Goal: Contribute content: Add original content to the website for others to see

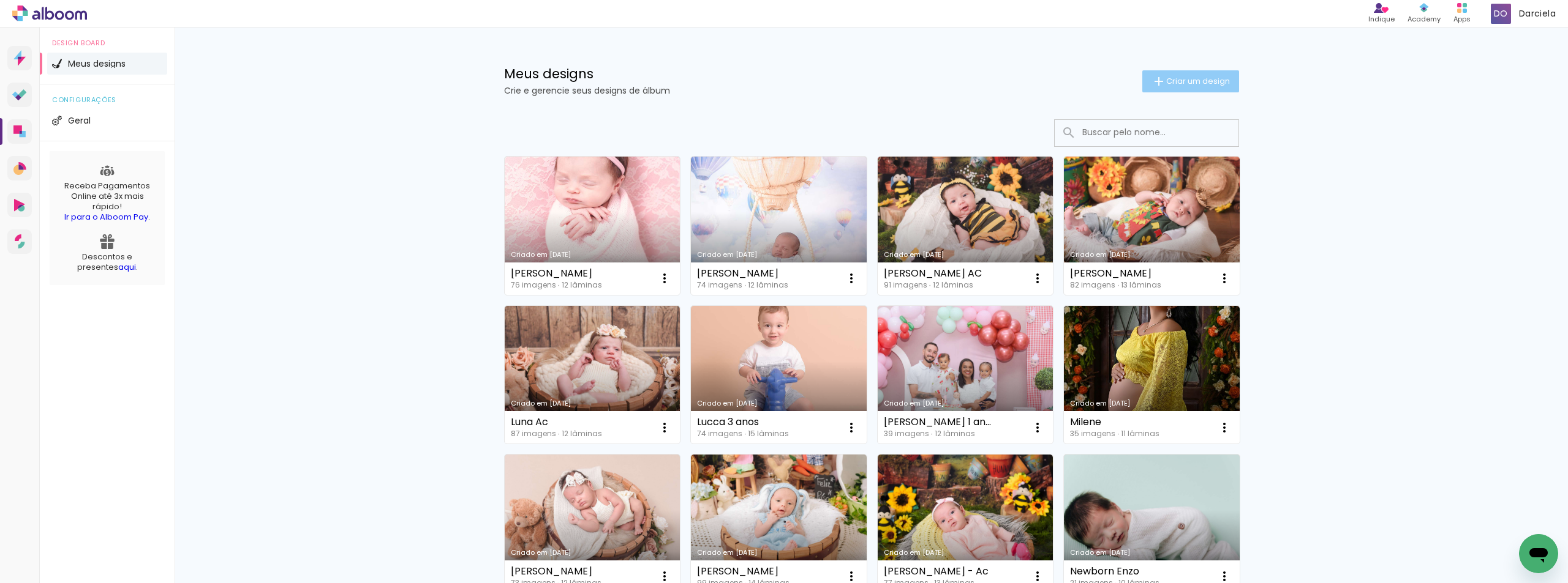
click at [1152, 85] on iron-icon at bounding box center [1159, 81] width 15 height 15
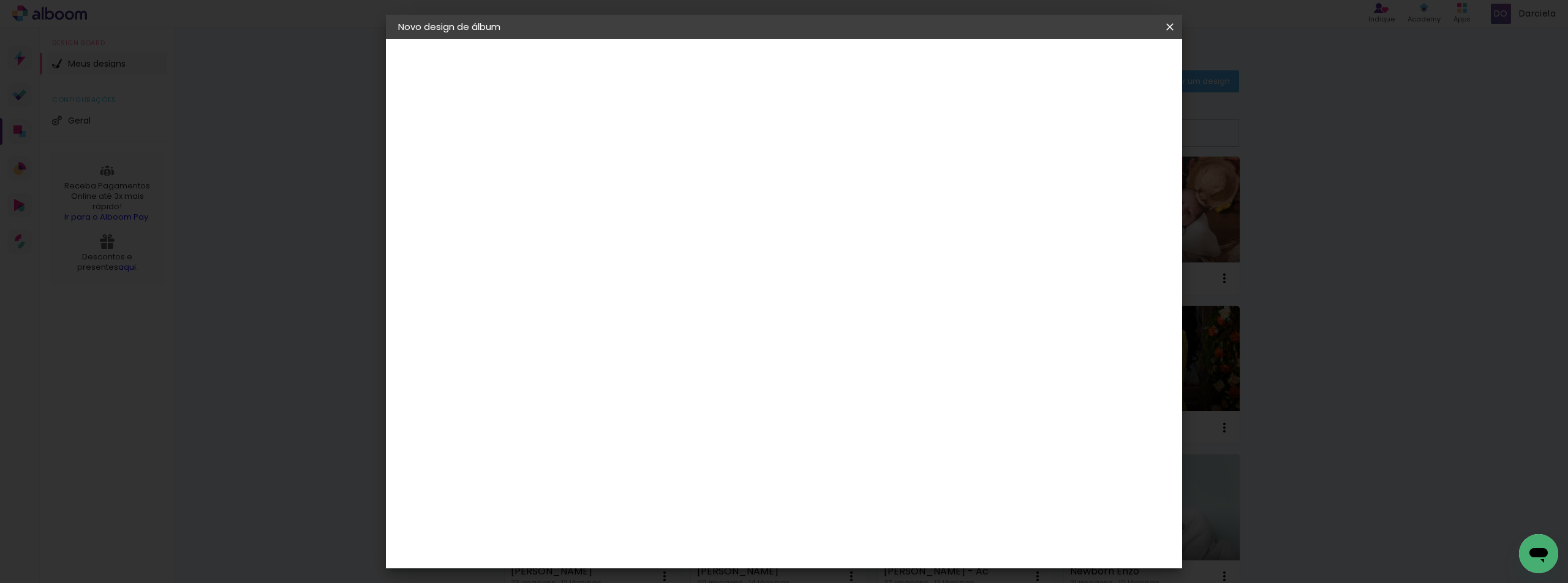
click at [634, 191] on div at bounding box center [599, 165] width 70 height 93
click at [599, 172] on input at bounding box center [599, 164] width 0 height 19
type input "Dr [PERSON_NAME]"
type paper-input "Dr [PERSON_NAME]"
click at [724, 74] on paper-button "Avançar" at bounding box center [694, 65] width 60 height 21
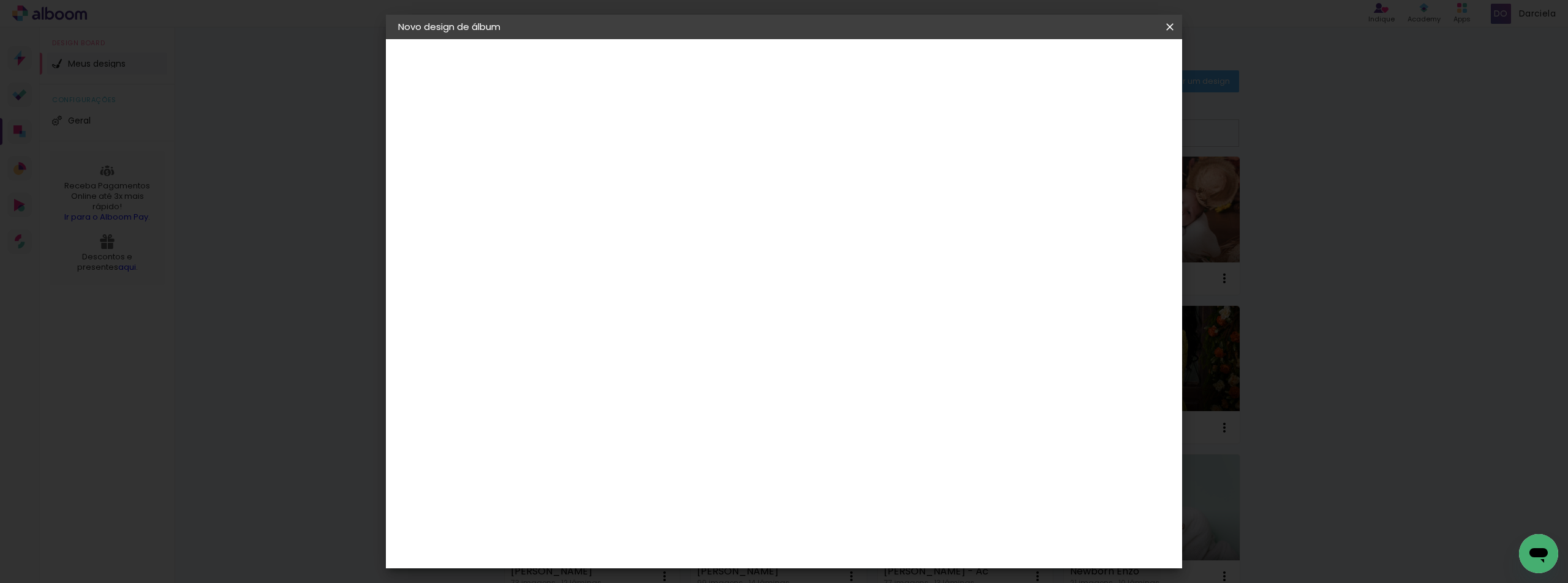
scroll to position [1604, 0]
click at [594, 283] on div "Inter Color" at bounding box center [603, 292] width 26 height 20
click at [828, 57] on paper-button "Avançar" at bounding box center [798, 65] width 60 height 21
click at [681, 453] on span "20 × 20" at bounding box center [653, 466] width 57 height 25
click at [0, 0] on slot "Avançar" at bounding box center [0, 0] width 0 height 0
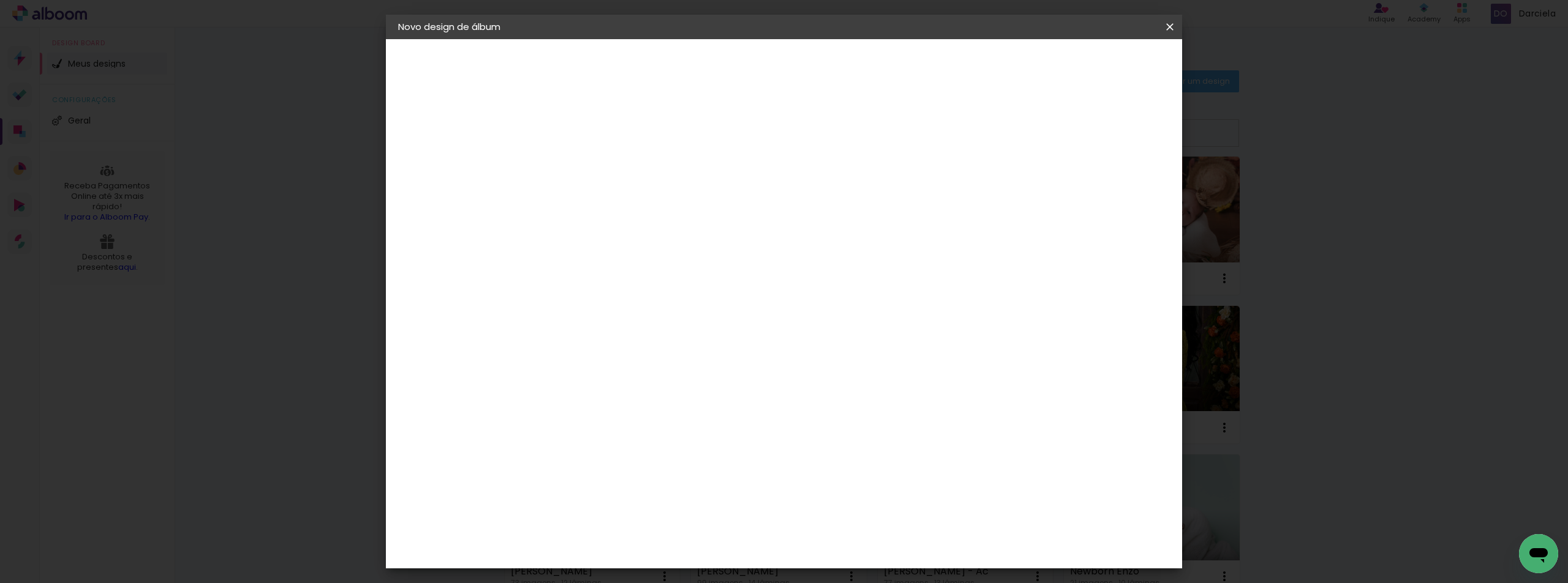
click at [1093, 66] on span "Iniciar design" at bounding box center [1066, 64] width 56 height 8
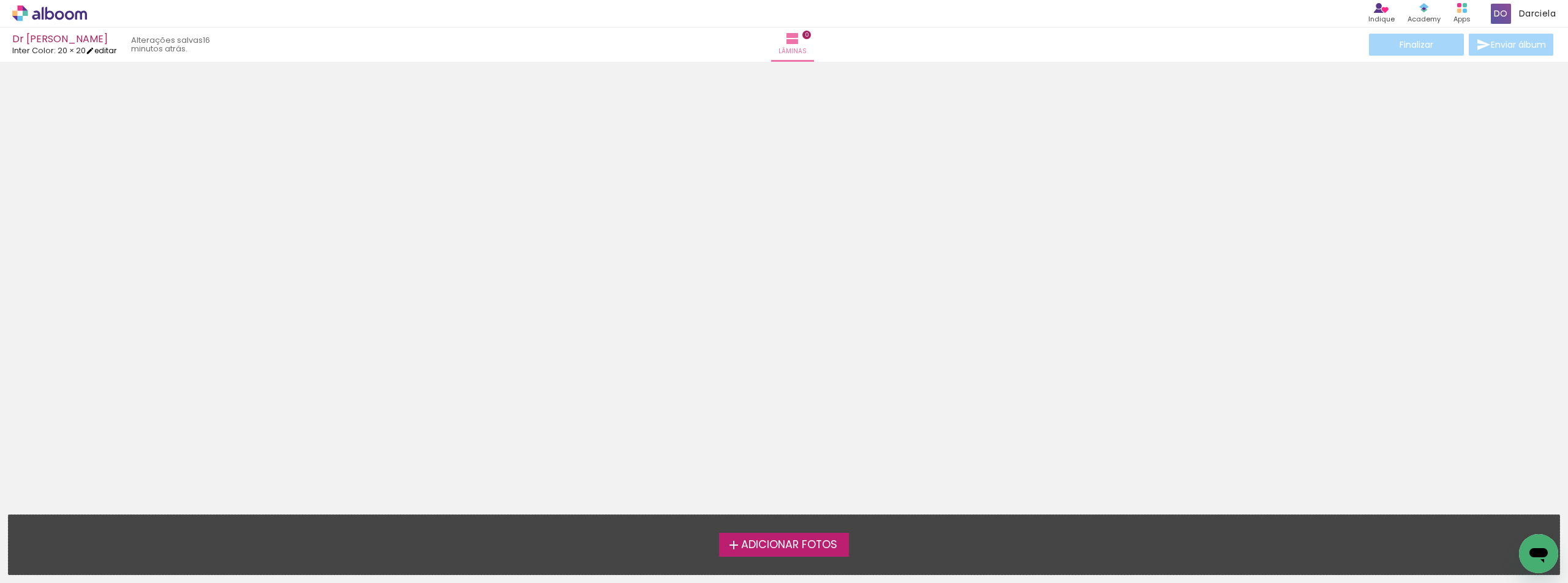
click at [97, 55] on link "editar" at bounding box center [101, 50] width 31 height 10
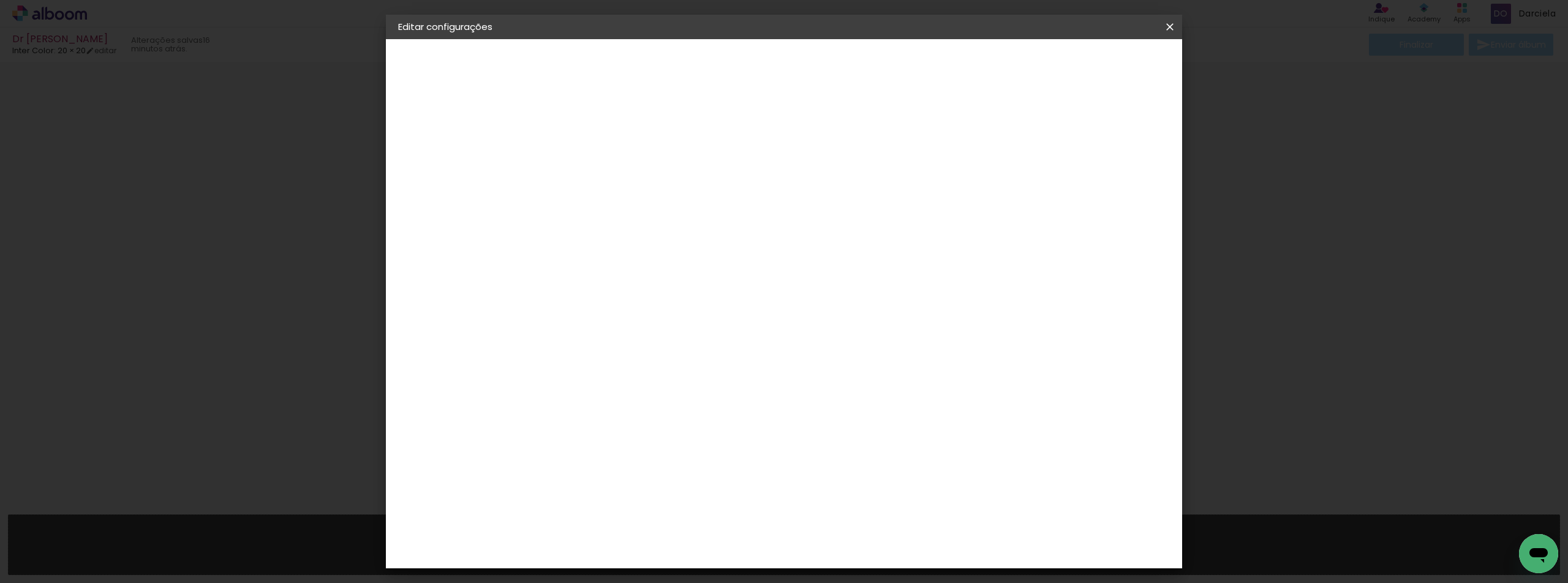
click at [0, 0] on slot "Voltar" at bounding box center [0, 0] width 0 height 0
click at [665, 208] on div "Escolha o tamanho" at bounding box center [630, 227] width 71 height 57
click at [665, 203] on div "Escolha o tamanho" at bounding box center [630, 227] width 71 height 57
click at [665, 198] on div "Escolha o tamanho" at bounding box center [630, 227] width 71 height 57
drag, startPoint x: 796, startPoint y: 199, endPoint x: 766, endPoint y: 200, distance: 30.0
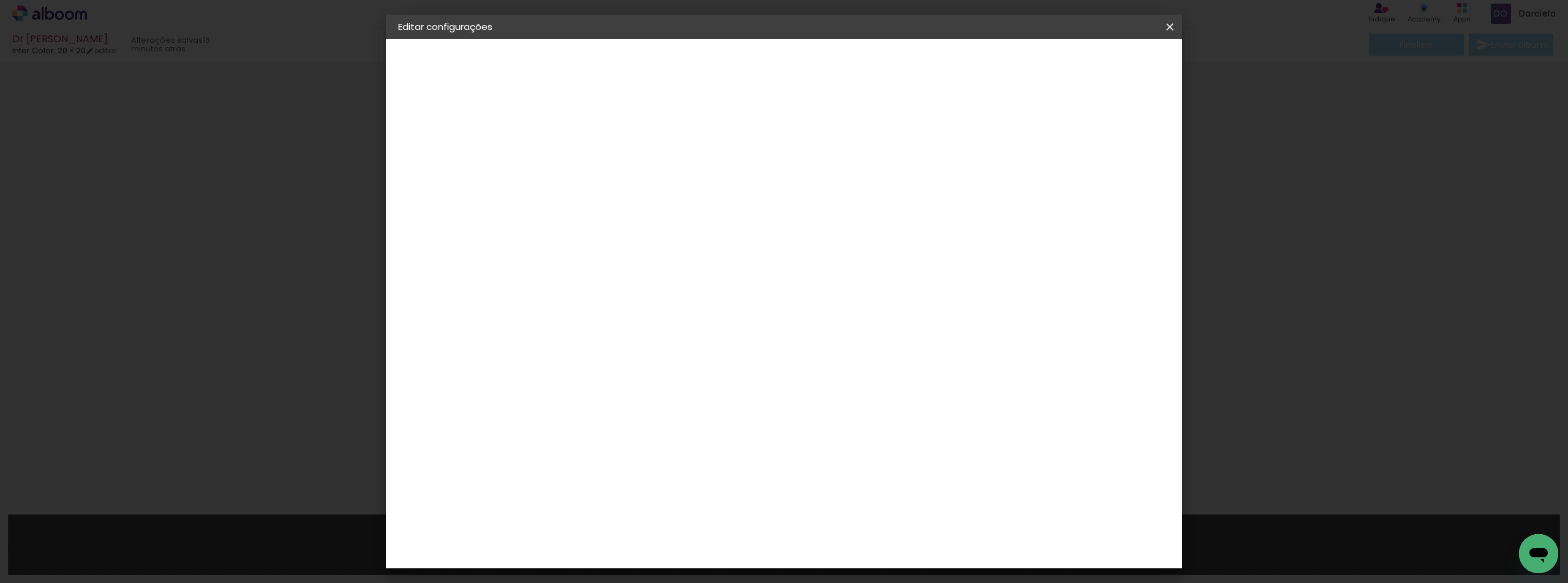
click at [665, 200] on div "Escolha o tamanho" at bounding box center [630, 227] width 71 height 57
click at [665, 201] on div "Escolha o tamanho" at bounding box center [630, 227] width 71 height 57
click at [0, 0] on slot "Voltar" at bounding box center [0, 0] width 0 height 0
click at [696, 493] on paper-item "Inter Color" at bounding box center [630, 509] width 132 height 32
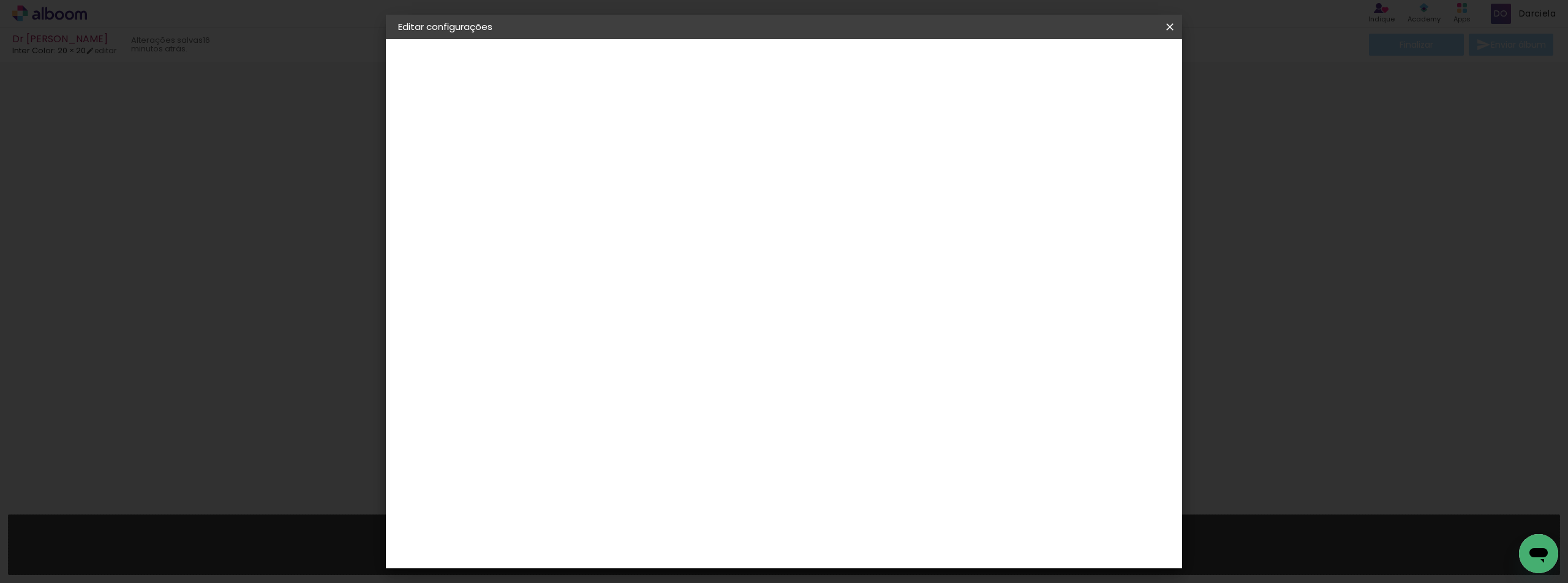
click at [0, 0] on slot "Avançar" at bounding box center [0, 0] width 0 height 0
click at [681, 262] on span "20 × 25" at bounding box center [653, 269] width 57 height 25
click at [0, 0] on slot "Avançar" at bounding box center [0, 0] width 0 height 0
click at [1093, 60] on span "Salvar configurações" at bounding box center [1048, 64] width 91 height 8
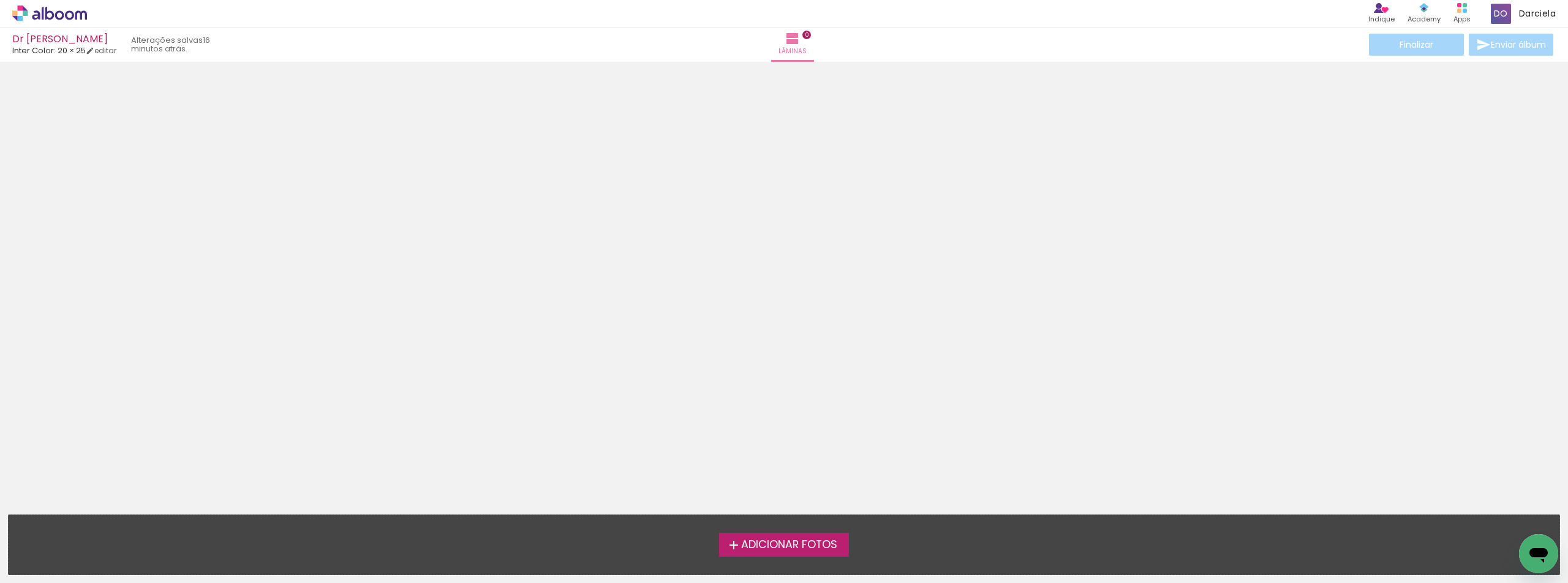
click at [808, 533] on label "Adicionar Fotos" at bounding box center [784, 544] width 130 height 23
click at [0, 0] on input "file" at bounding box center [0, 0] width 0 height 0
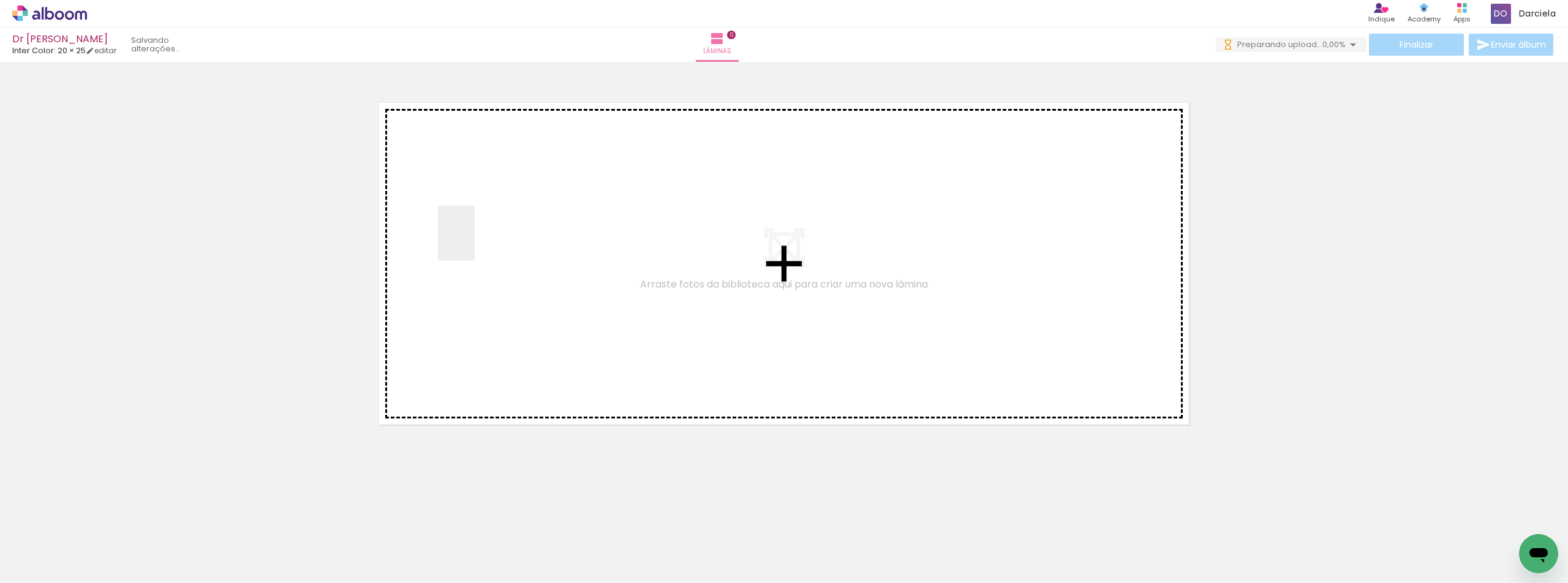
drag, startPoint x: 121, startPoint y: 540, endPoint x: 475, endPoint y: 243, distance: 462.1
click at [475, 243] on quentale-workspace at bounding box center [784, 292] width 1568 height 583
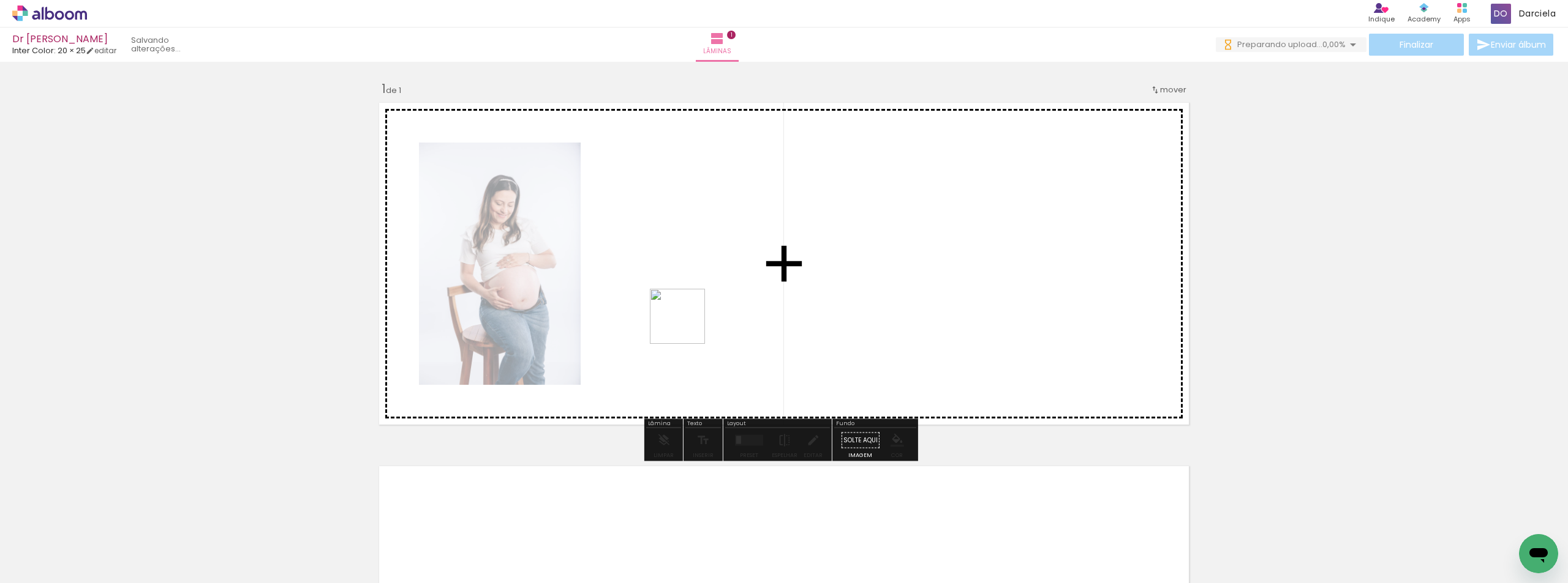
drag, startPoint x: 214, startPoint y: 535, endPoint x: 846, endPoint y: 229, distance: 702.2
click at [846, 229] on quentale-workspace at bounding box center [784, 292] width 1568 height 583
drag, startPoint x: 256, startPoint y: 563, endPoint x: 845, endPoint y: 246, distance: 668.9
click at [845, 246] on quentale-workspace at bounding box center [784, 292] width 1568 height 583
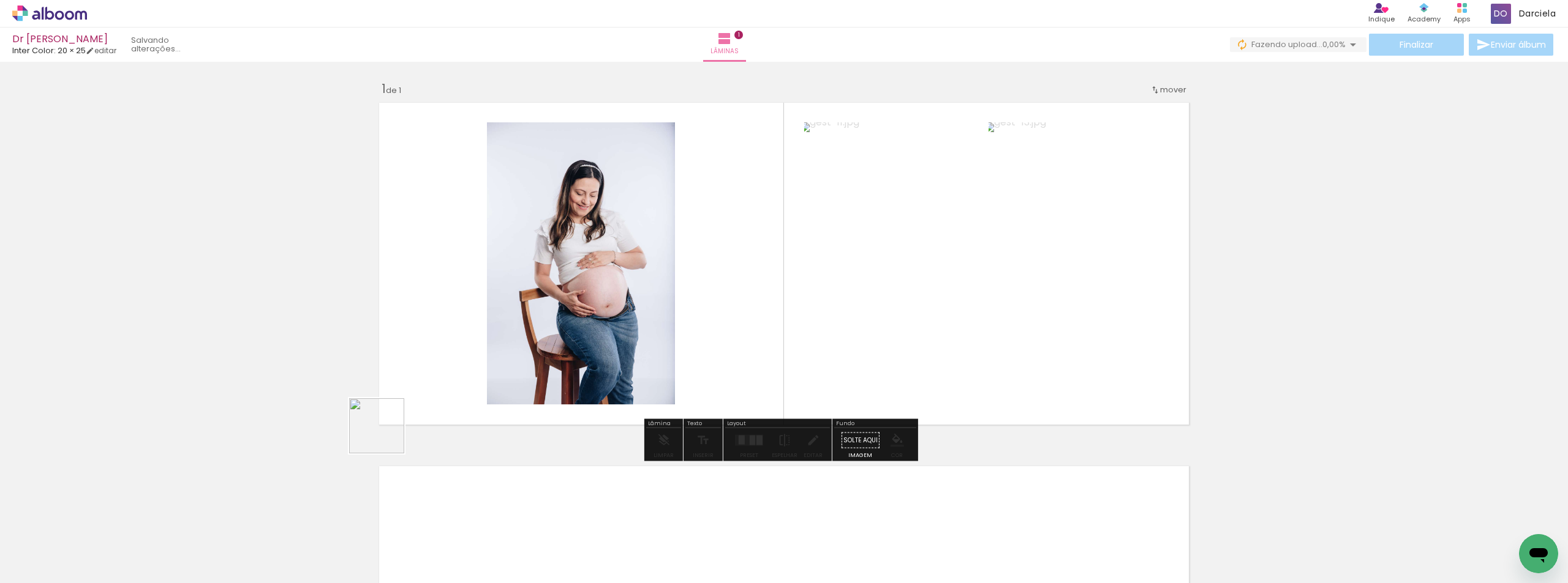
drag, startPoint x: 347, startPoint y: 547, endPoint x: 479, endPoint y: 274, distance: 303.2
click at [479, 274] on quentale-workspace at bounding box center [784, 292] width 1568 height 583
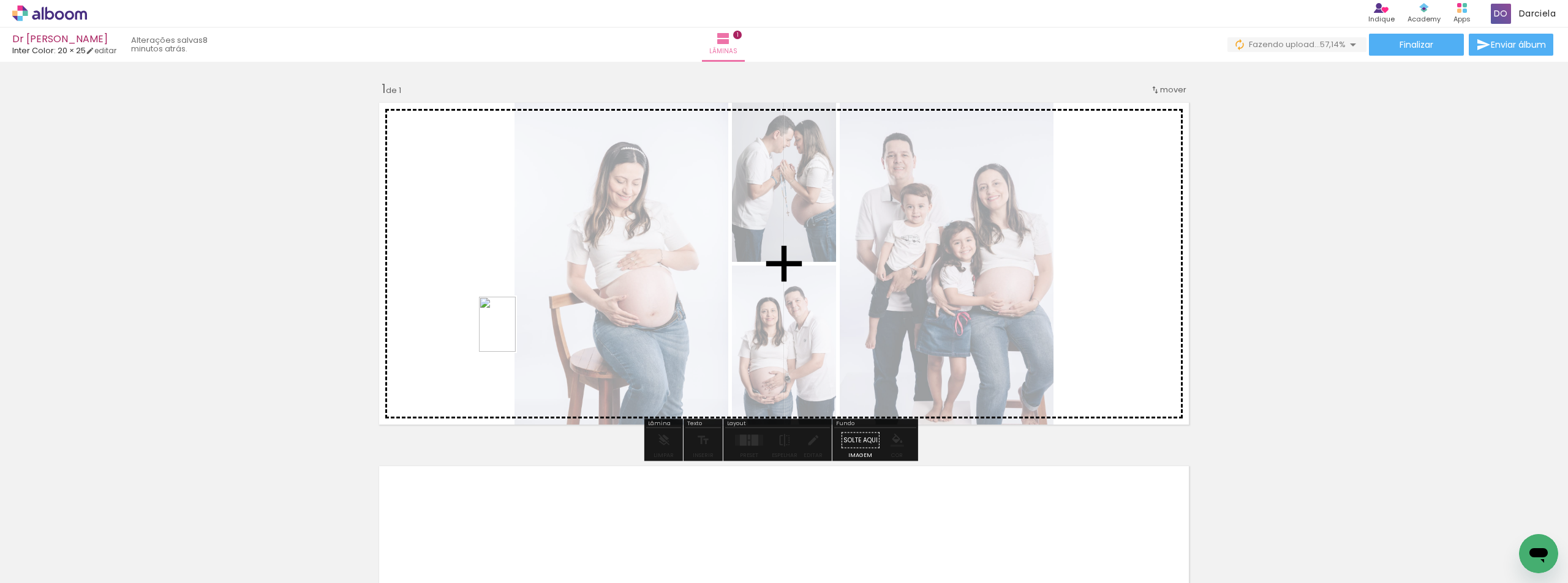
drag, startPoint x: 472, startPoint y: 547, endPoint x: 516, endPoint y: 333, distance: 218.5
click at [516, 333] on quentale-workspace at bounding box center [784, 292] width 1568 height 583
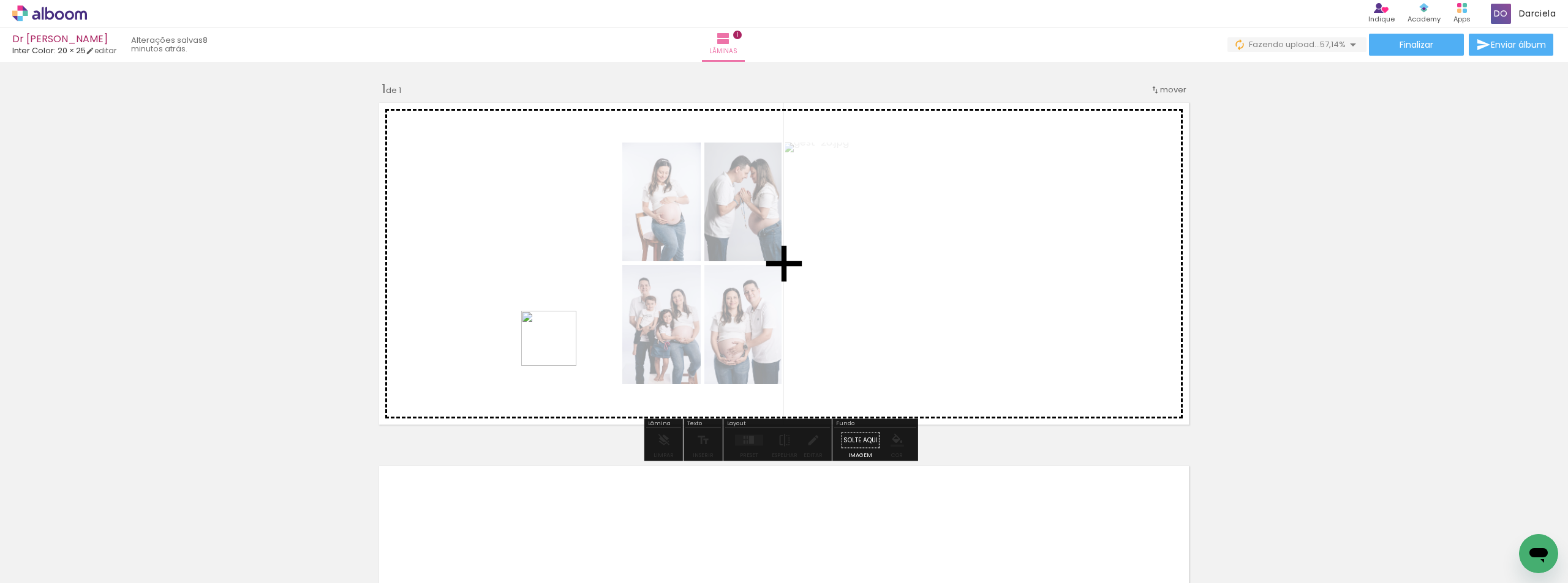
drag, startPoint x: 543, startPoint y: 549, endPoint x: 558, endPoint y: 347, distance: 202.6
click at [558, 347] on quentale-workspace at bounding box center [784, 292] width 1568 height 583
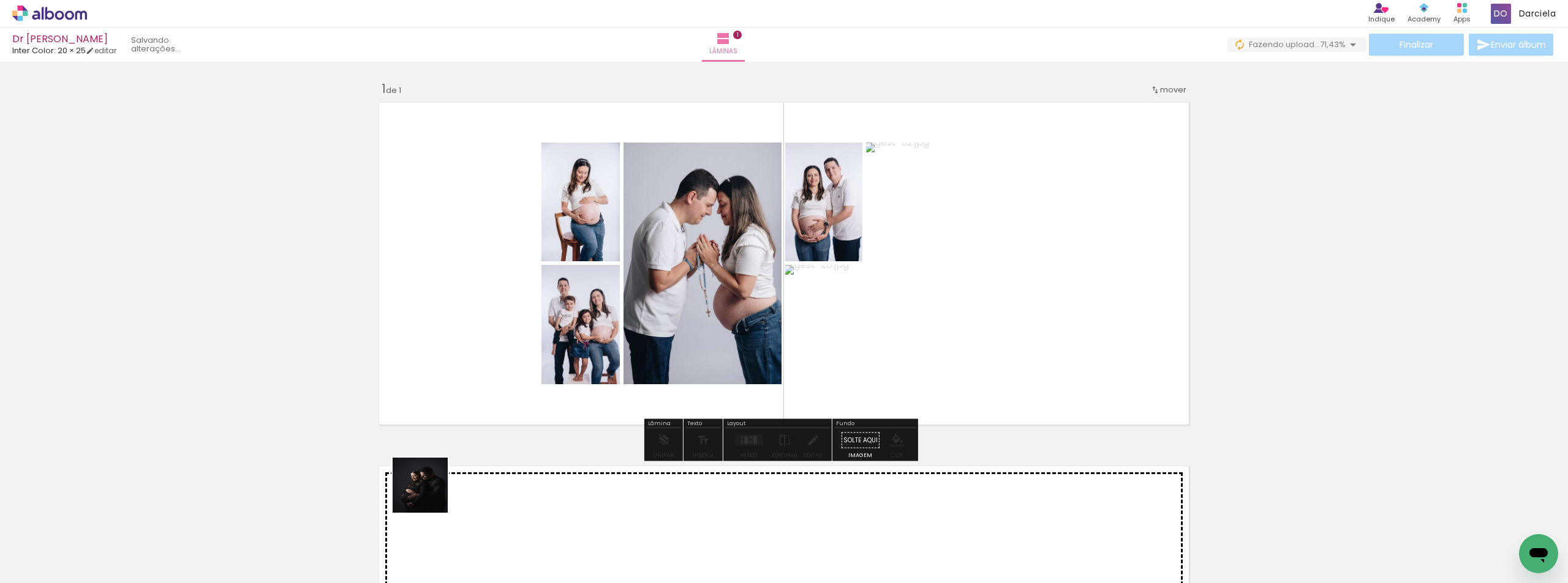
drag, startPoint x: 407, startPoint y: 552, endPoint x: 520, endPoint y: 279, distance: 295.5
click at [520, 279] on quentale-workspace at bounding box center [784, 292] width 1568 height 583
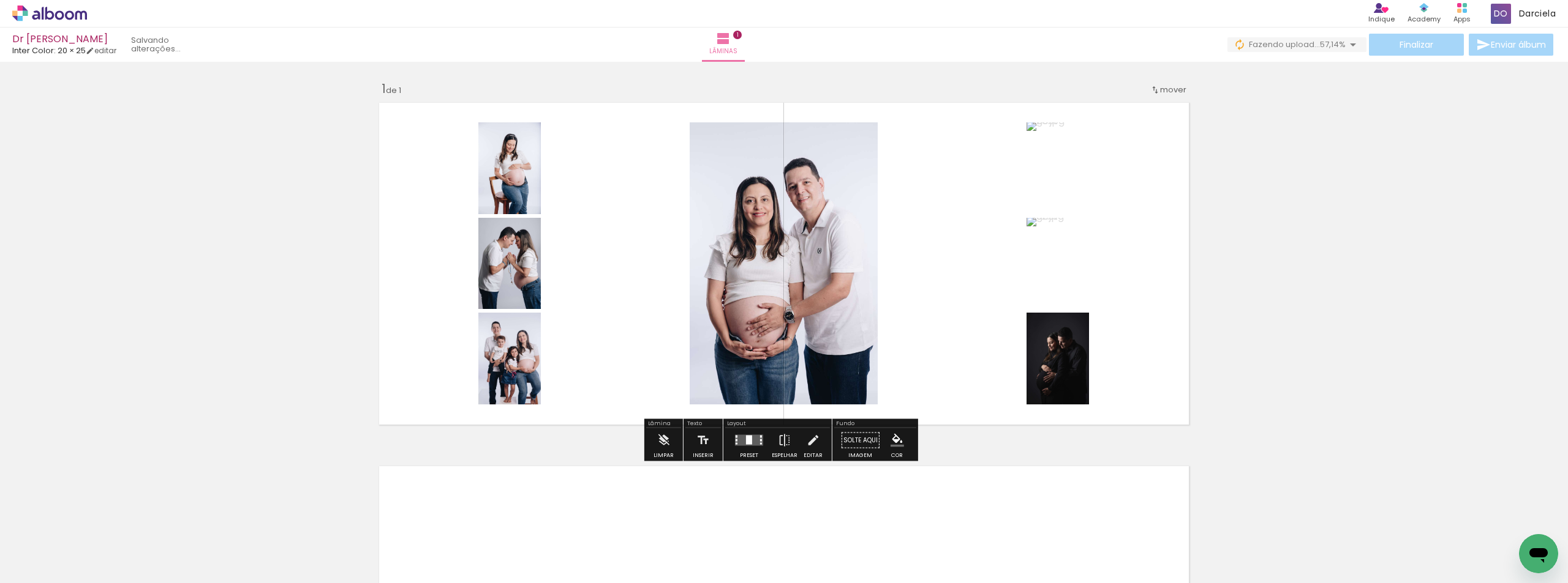
click at [1357, 284] on div "Inserir lâmina 1 de 1" at bounding box center [784, 430] width 1568 height 728
click at [746, 441] on div at bounding box center [749, 440] width 6 height 9
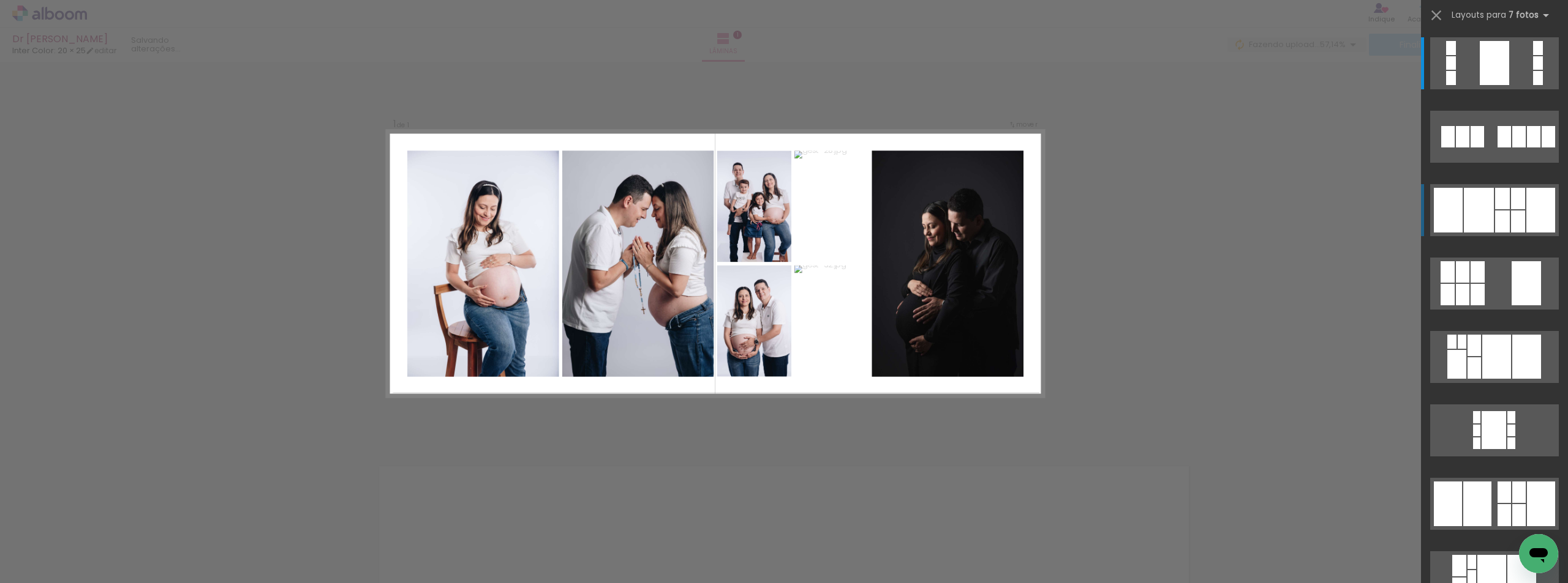
click at [1476, 217] on div at bounding box center [1478, 210] width 30 height 44
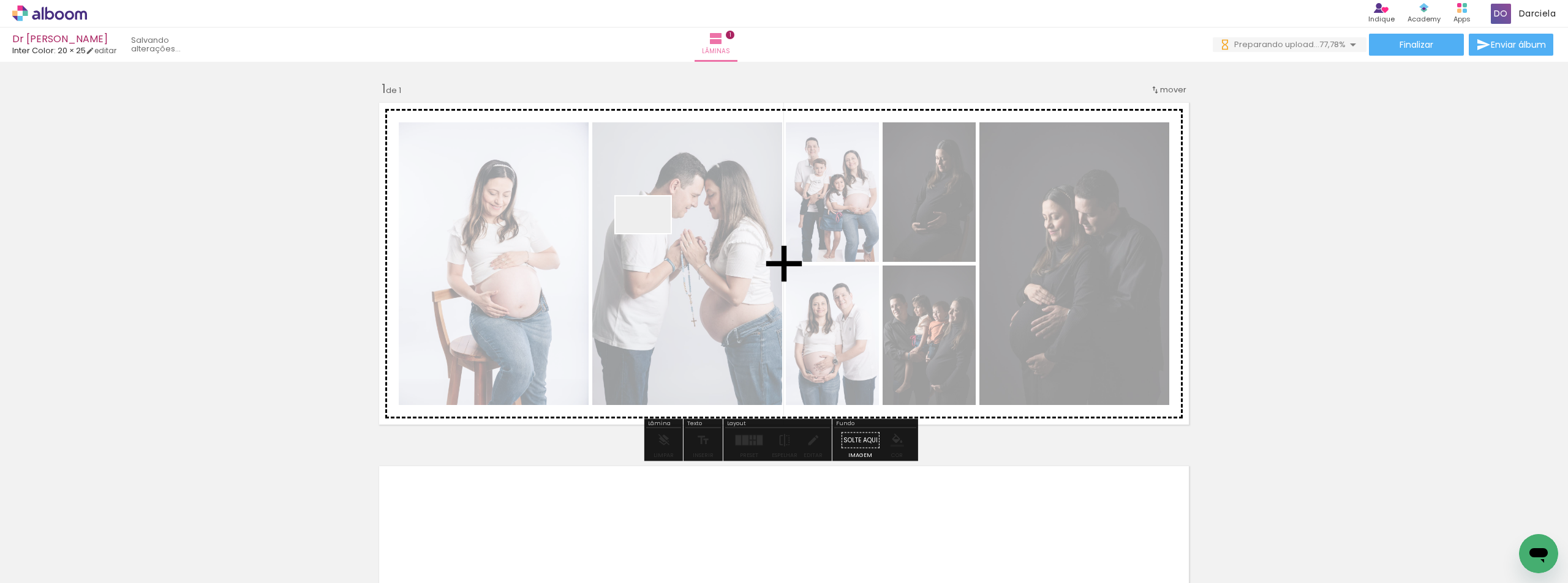
drag, startPoint x: 652, startPoint y: 245, endPoint x: 652, endPoint y: 233, distance: 12.0
click at [652, 233] on quentale-workspace at bounding box center [784, 292] width 1568 height 583
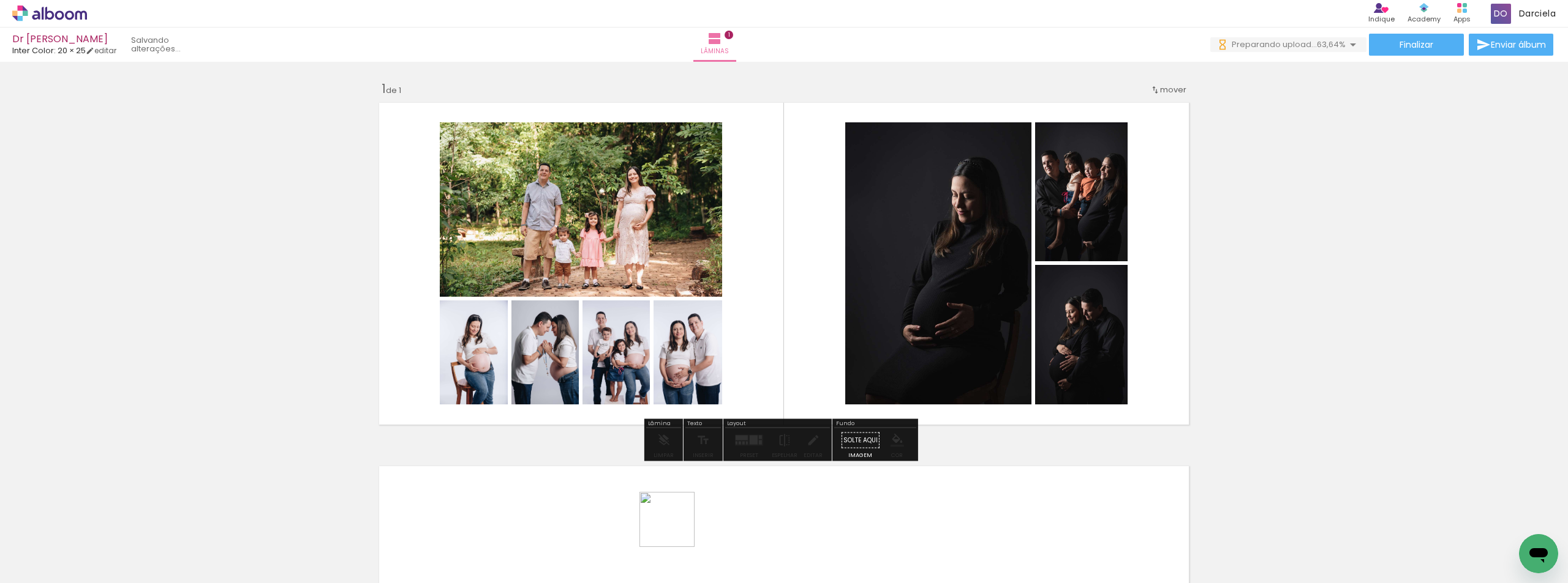
drag, startPoint x: 684, startPoint y: 530, endPoint x: 737, endPoint y: 509, distance: 57.0
click at [676, 279] on quentale-workspace at bounding box center [784, 292] width 1568 height 583
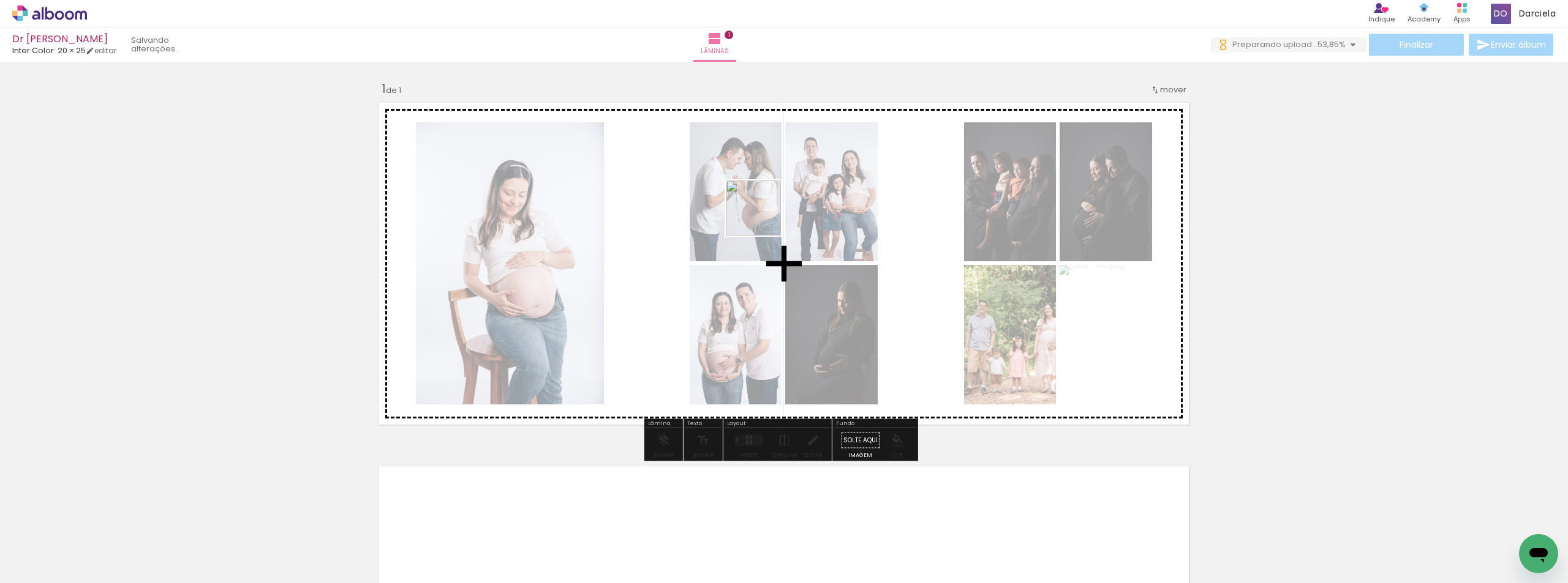
drag, startPoint x: 744, startPoint y: 557, endPoint x: 763, endPoint y: 217, distance: 340.5
click at [763, 217] on quentale-workspace at bounding box center [784, 292] width 1568 height 583
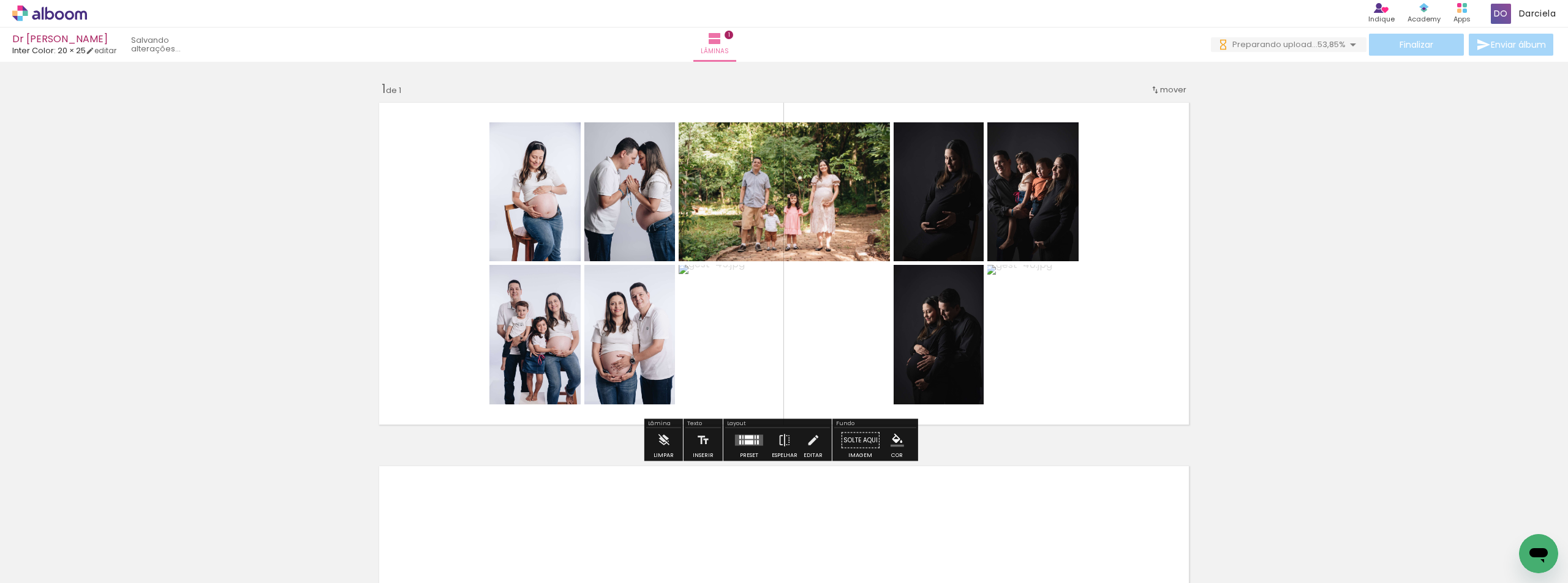
drag, startPoint x: 817, startPoint y: 544, endPoint x: 814, endPoint y: 314, distance: 230.0
click at [814, 314] on quentale-workspace at bounding box center [784, 292] width 1568 height 583
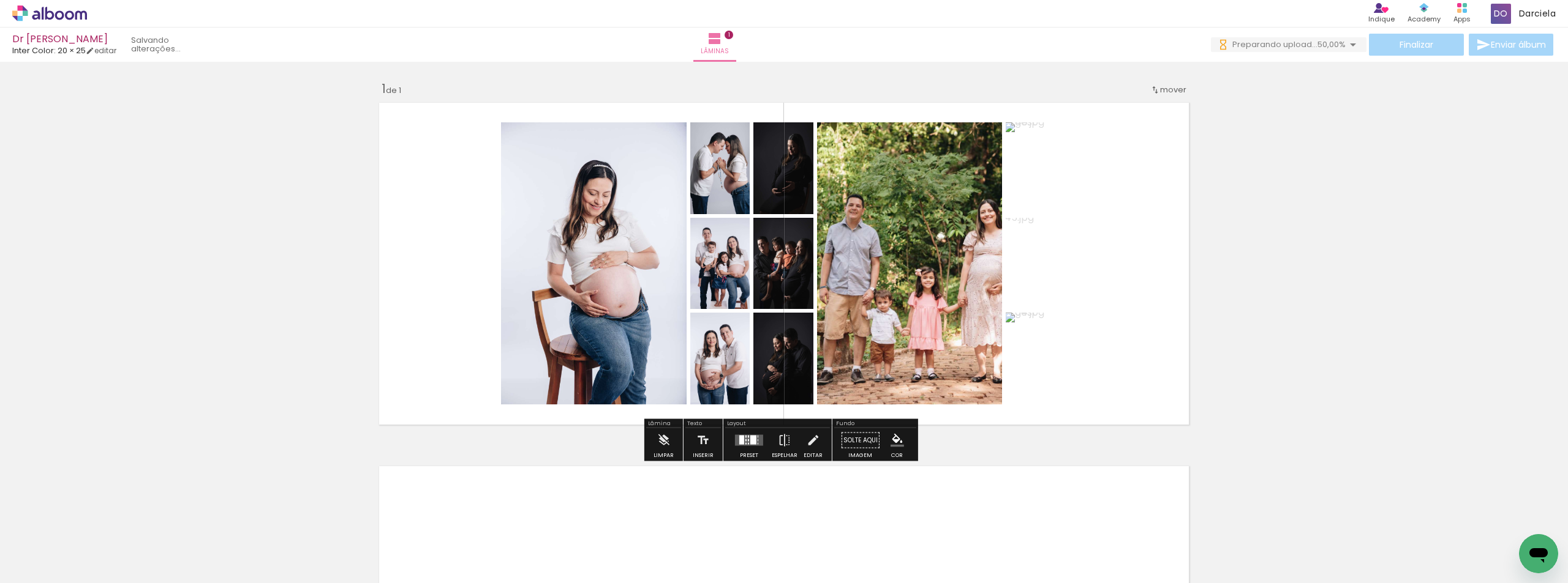
drag, startPoint x: 886, startPoint y: 551, endPoint x: 870, endPoint y: 189, distance: 362.4
click at [870, 189] on quentale-workspace at bounding box center [784, 292] width 1568 height 583
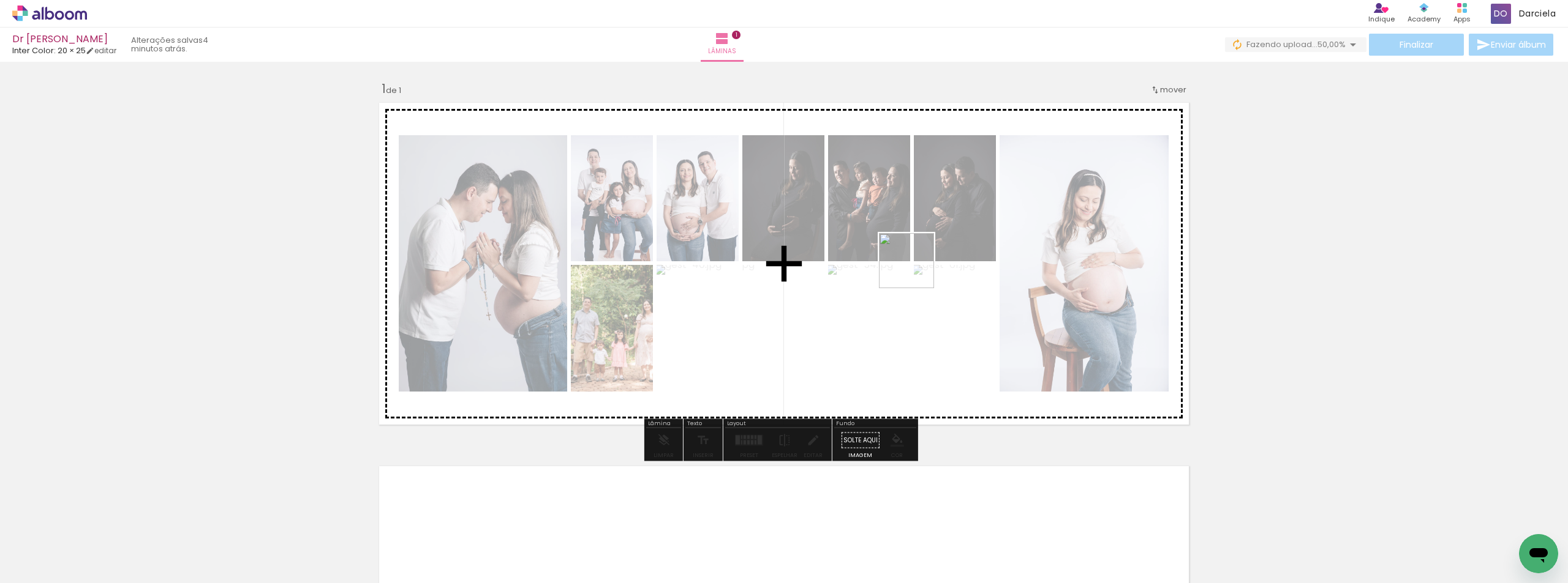
drag, startPoint x: 931, startPoint y: 523, endPoint x: 916, endPoint y: 270, distance: 253.4
click at [916, 270] on quentale-workspace at bounding box center [784, 292] width 1568 height 583
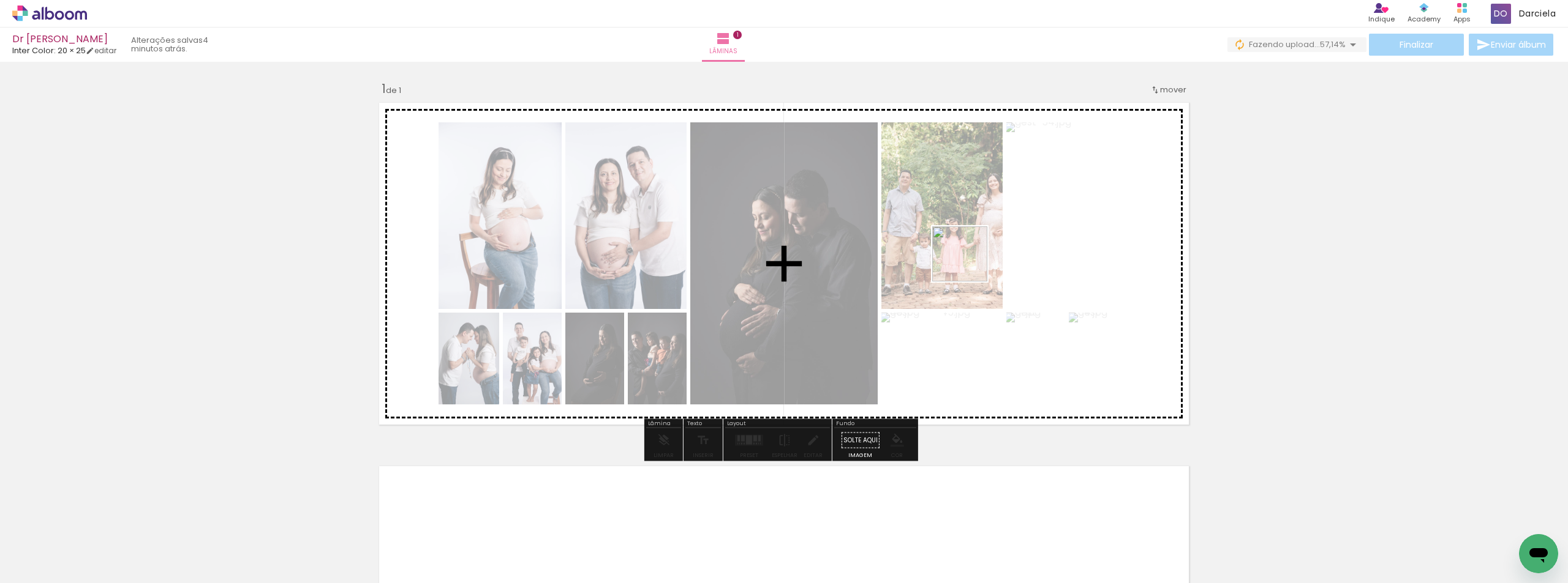
drag, startPoint x: 1038, startPoint y: 550, endPoint x: 969, endPoint y: 263, distance: 295.2
click at [969, 263] on quentale-workspace at bounding box center [784, 292] width 1568 height 583
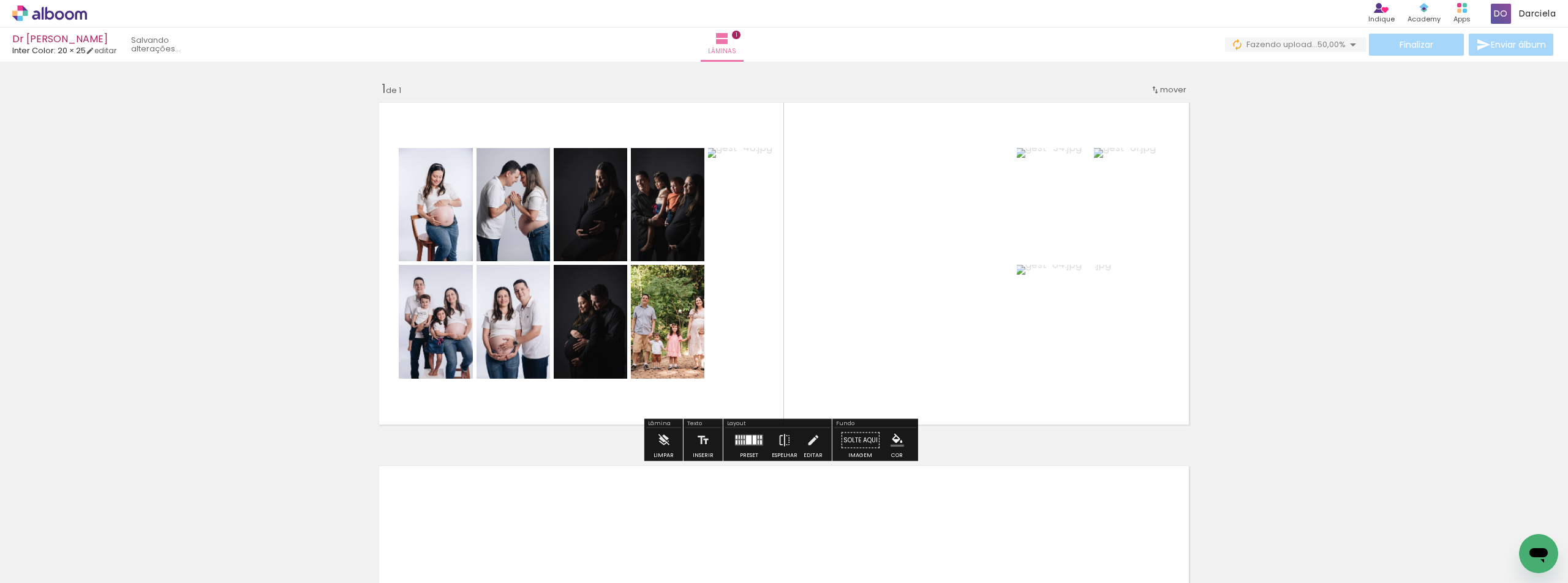
click at [756, 448] on div at bounding box center [749, 441] width 33 height 25
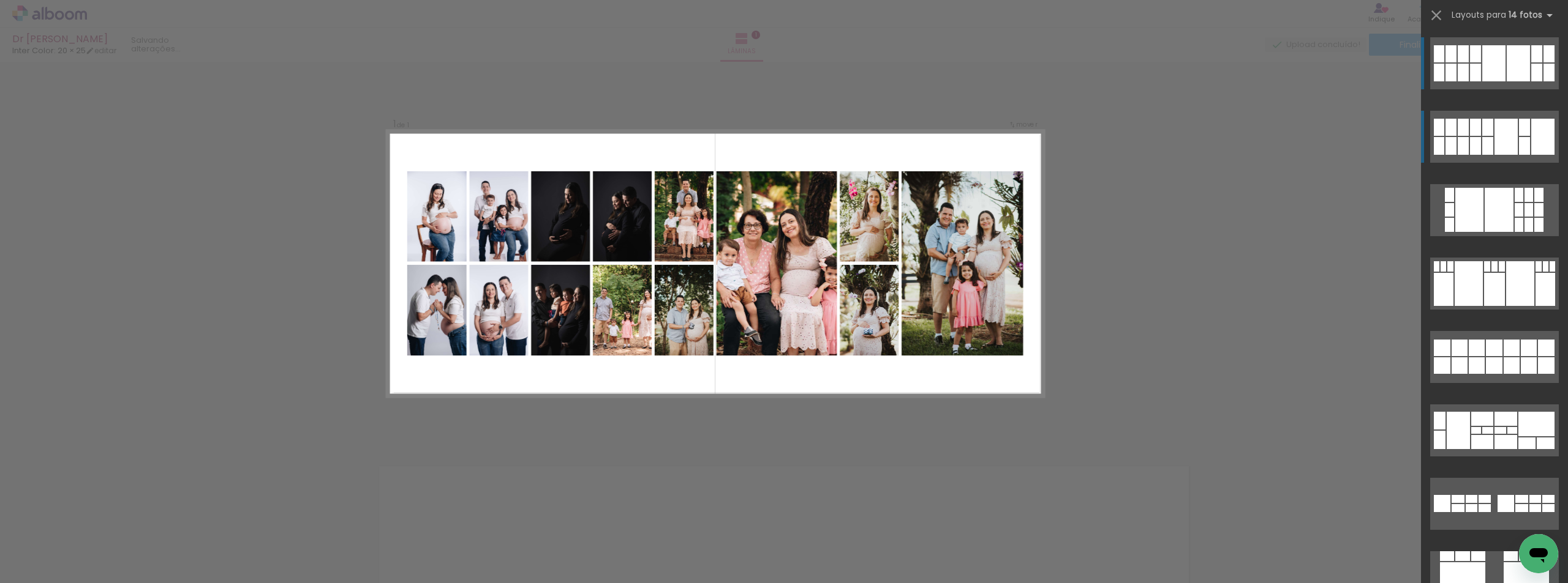
click at [1534, 115] on quentale-layouter at bounding box center [1494, 137] width 128 height 52
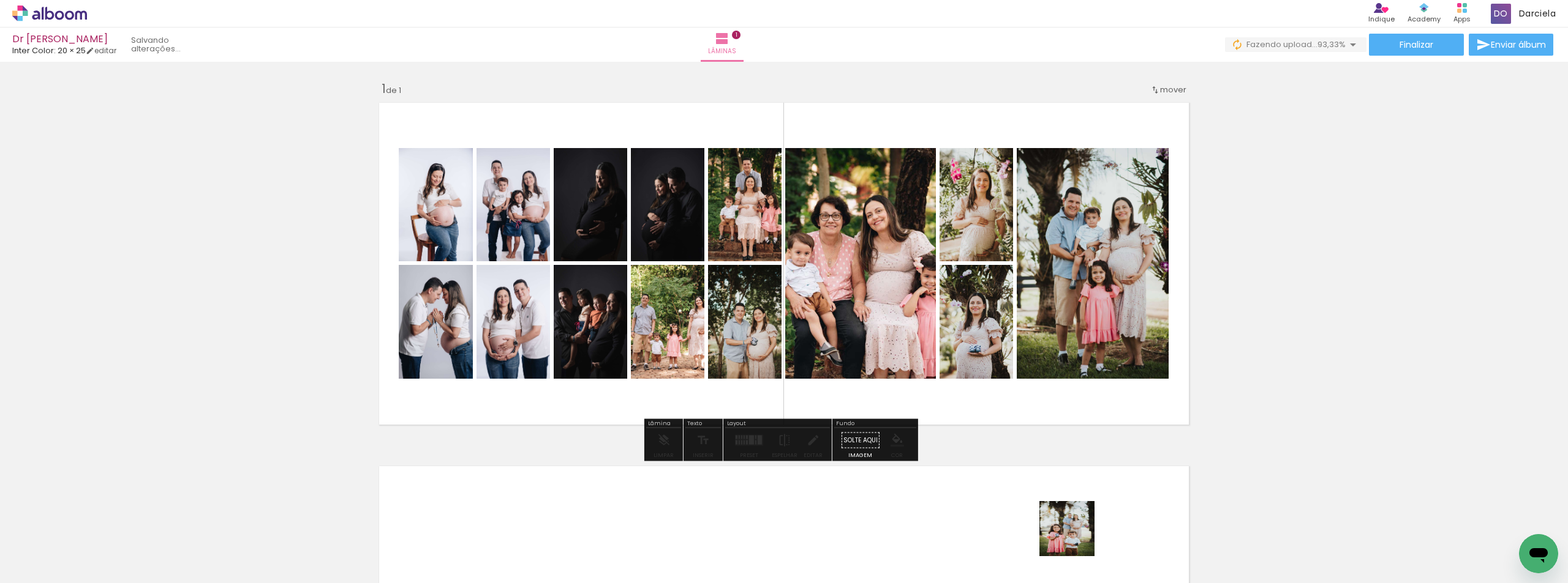
drag, startPoint x: 1089, startPoint y: 540, endPoint x: 1038, endPoint y: 319, distance: 226.8
click at [1038, 319] on quentale-workspace at bounding box center [784, 292] width 1568 height 583
